Goal: Task Accomplishment & Management: Manage account settings

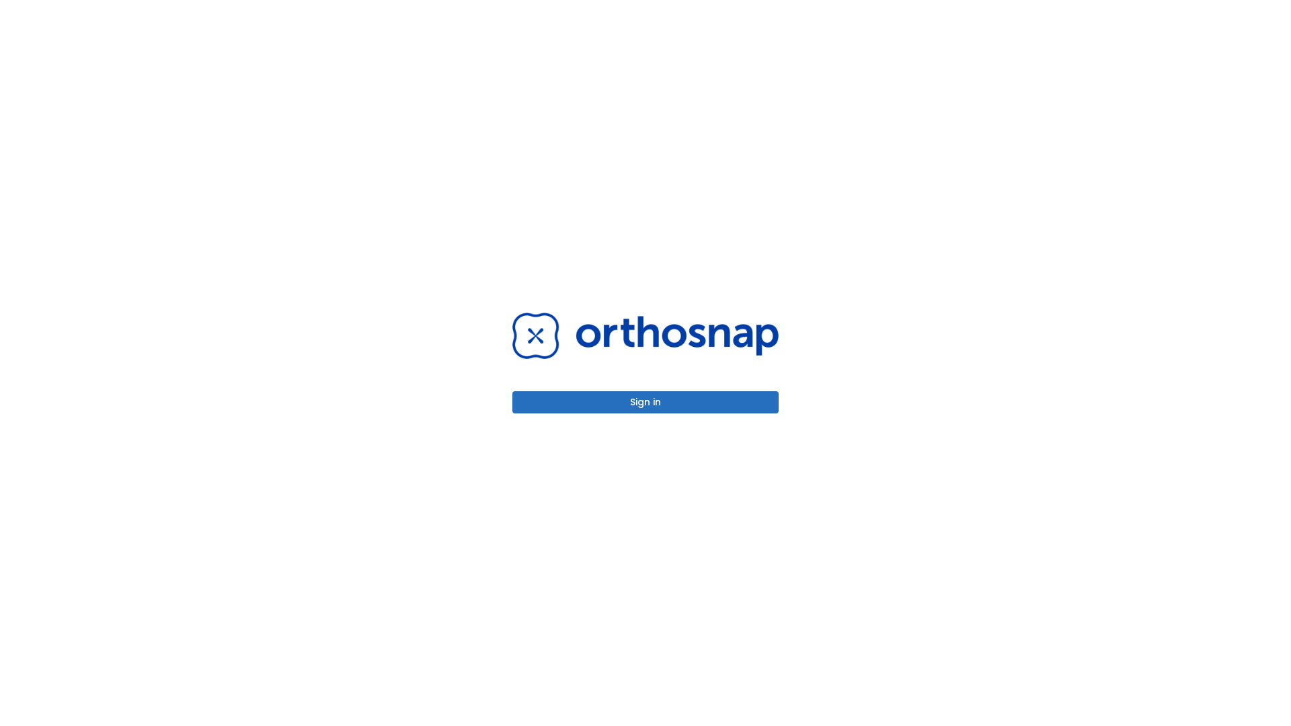
click at [646, 402] on button "Sign in" at bounding box center [646, 402] width 266 height 22
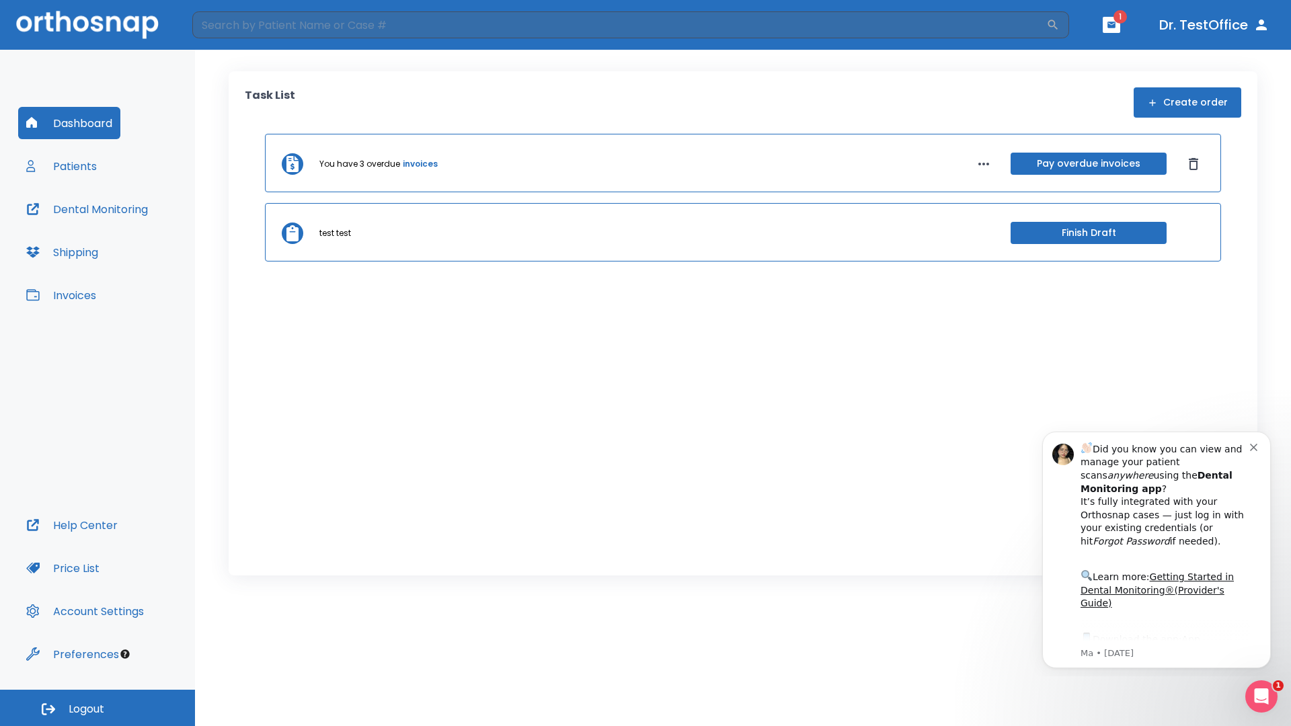
click at [98, 708] on span "Logout" at bounding box center [87, 709] width 36 height 15
